Goal: Transaction & Acquisition: Purchase product/service

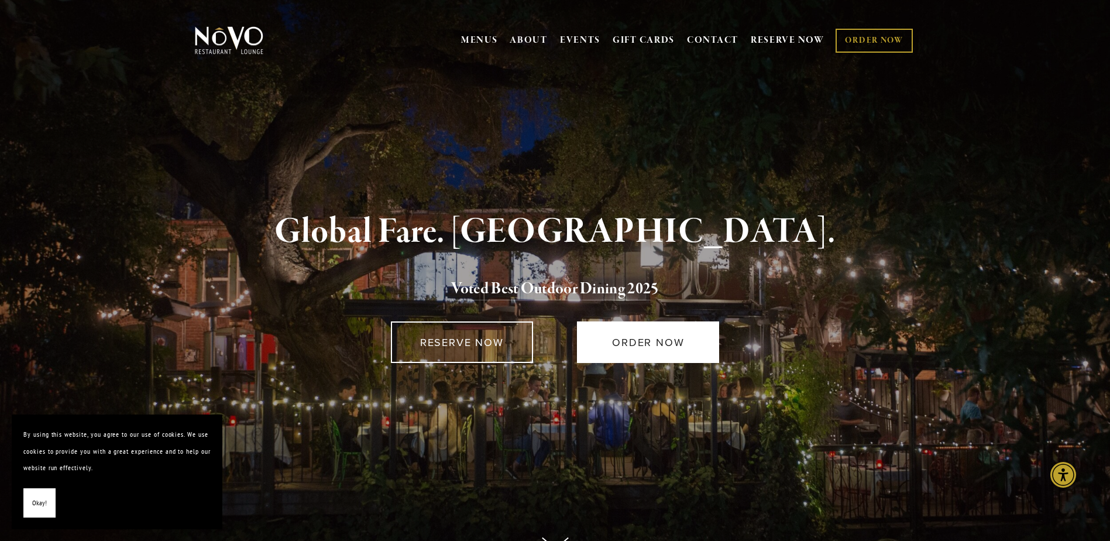
click at [653, 359] on link "ORDER NOW" at bounding box center [648, 342] width 142 height 42
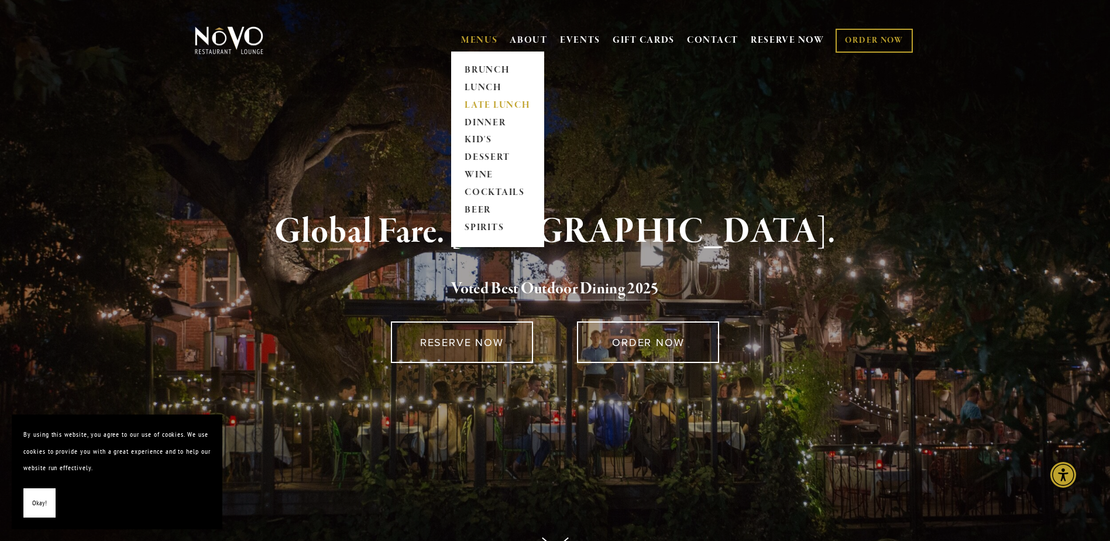
click at [478, 105] on link "LATE LUNCH" at bounding box center [497, 106] width 73 height 18
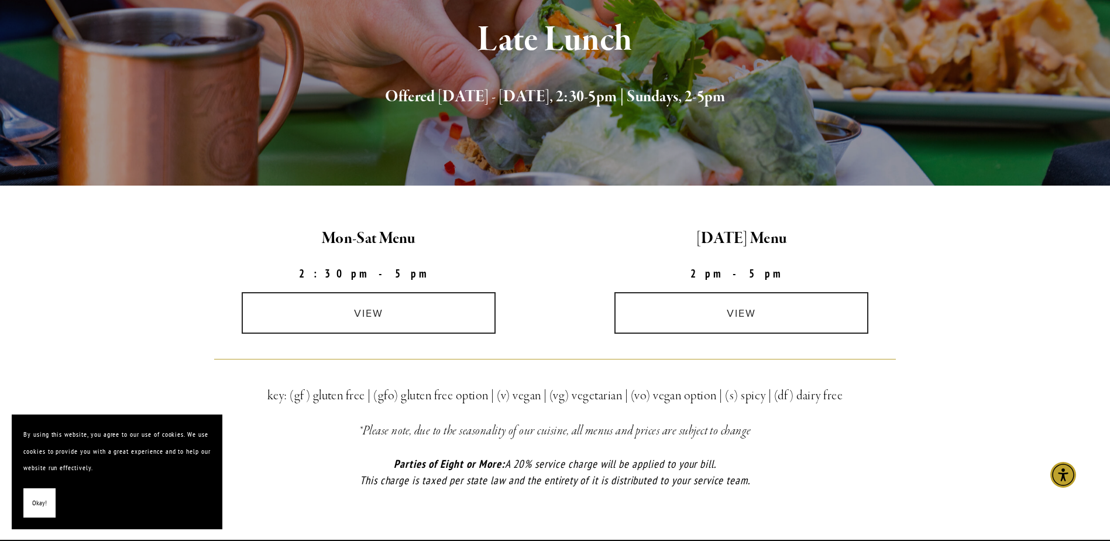
scroll to position [176, 0]
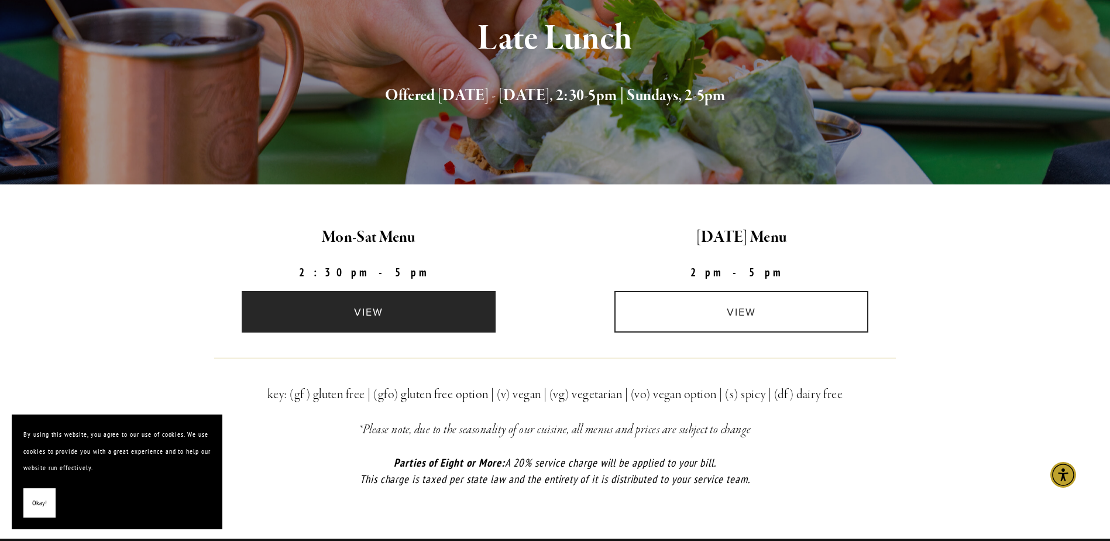
click at [418, 314] on link "view" at bounding box center [369, 312] width 254 height 42
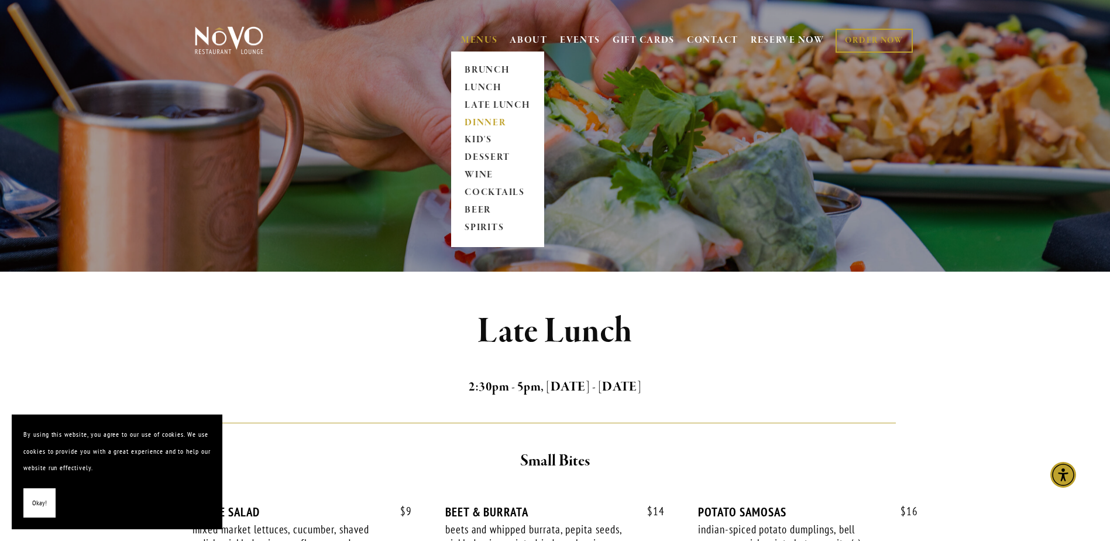
click at [472, 124] on link "DINNER" at bounding box center [497, 123] width 73 height 18
